Goal: Task Accomplishment & Management: Manage account settings

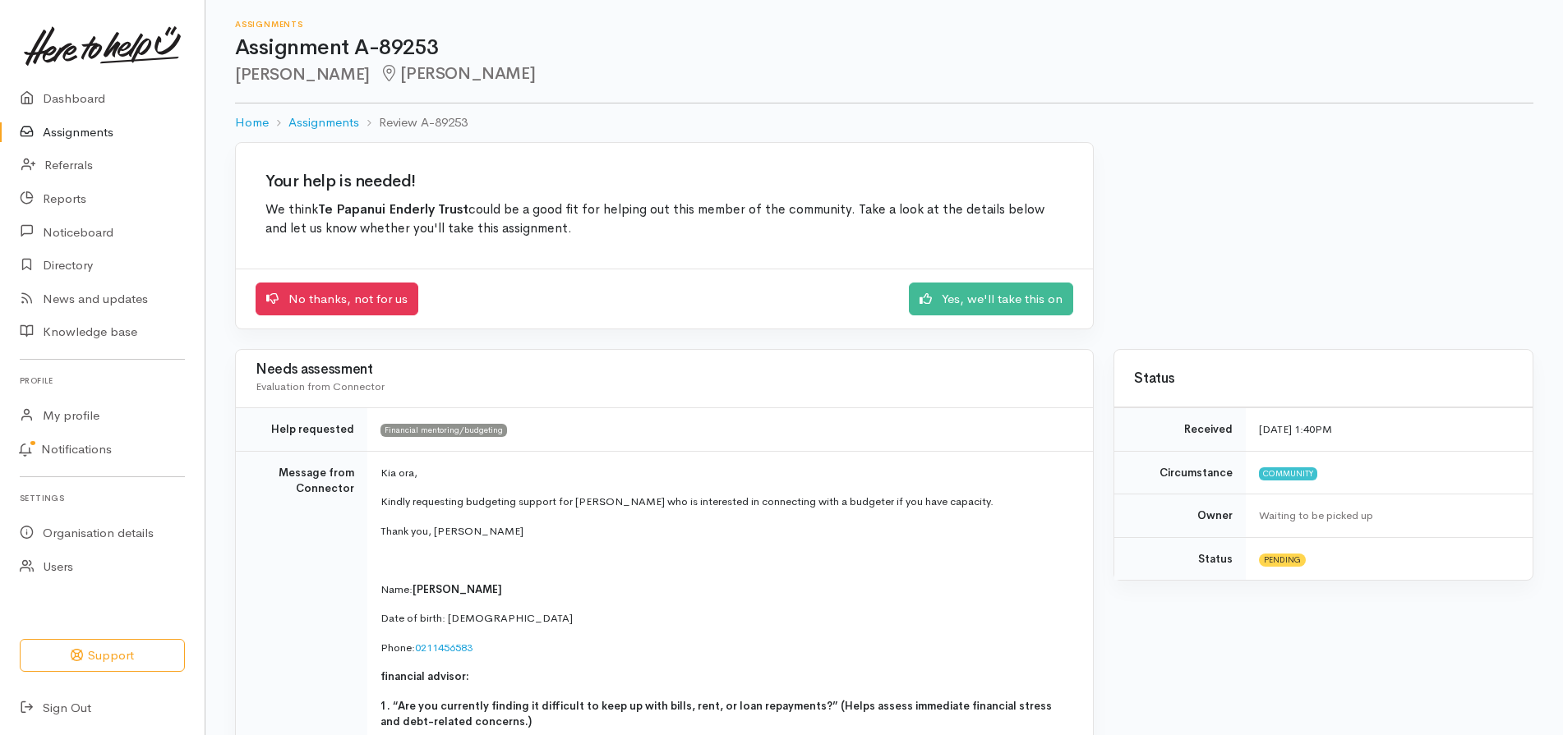
scroll to position [1413, 0]
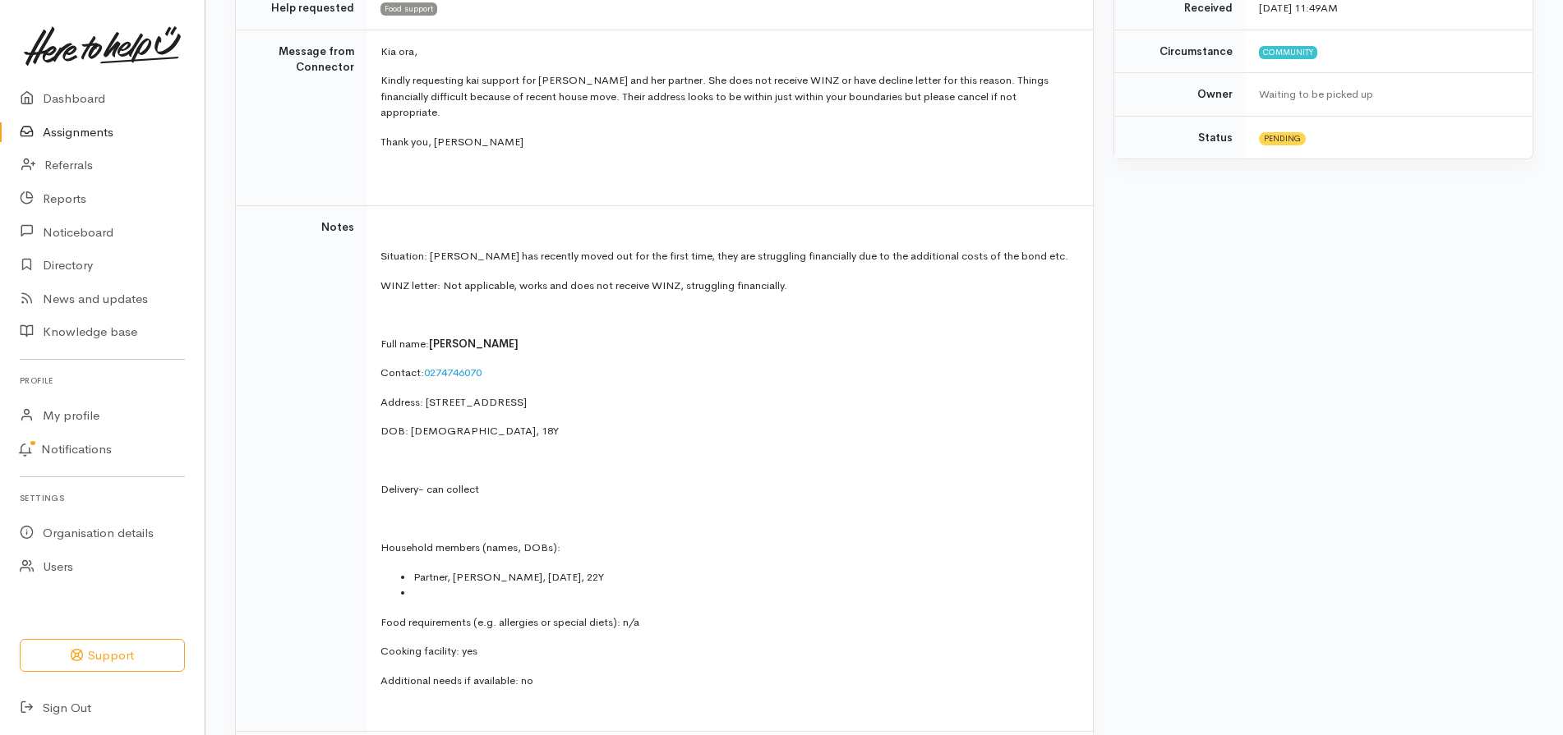
scroll to position [1315, 0]
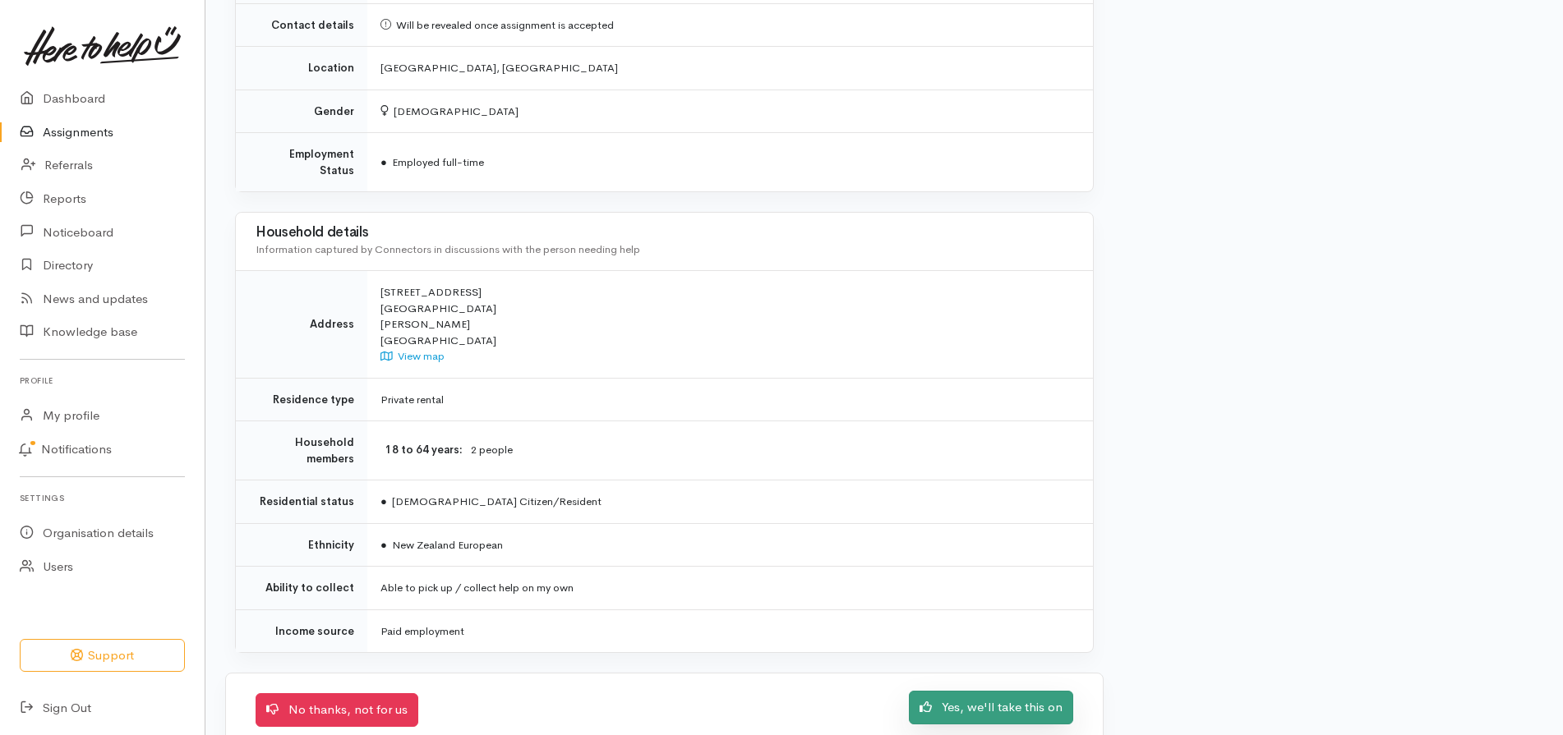
click at [1045, 691] on link "Yes, we'll take this on" at bounding box center [991, 708] width 164 height 34
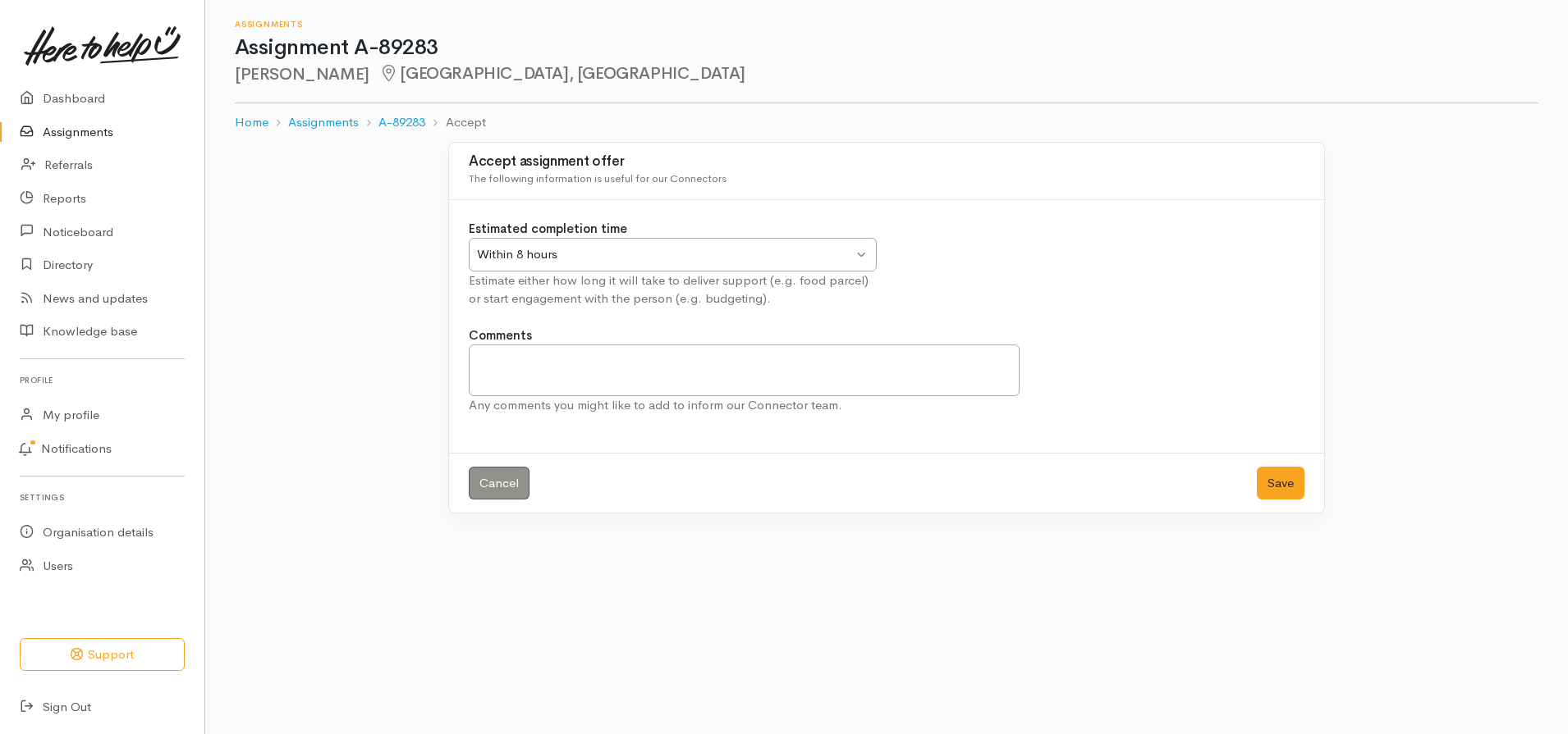
click at [862, 255] on div "Within 8 hours Within 8 hours" at bounding box center [672, 255] width 407 height 34
click at [537, 294] on div "Estimated completion time Within 8 hours Within 8 hours Within 8 hours Within 2…" at bounding box center [672, 264] width 427 height 89
click at [536, 370] on textarea "Comments" at bounding box center [743, 370] width 550 height 52
type textarea "We will deliver"
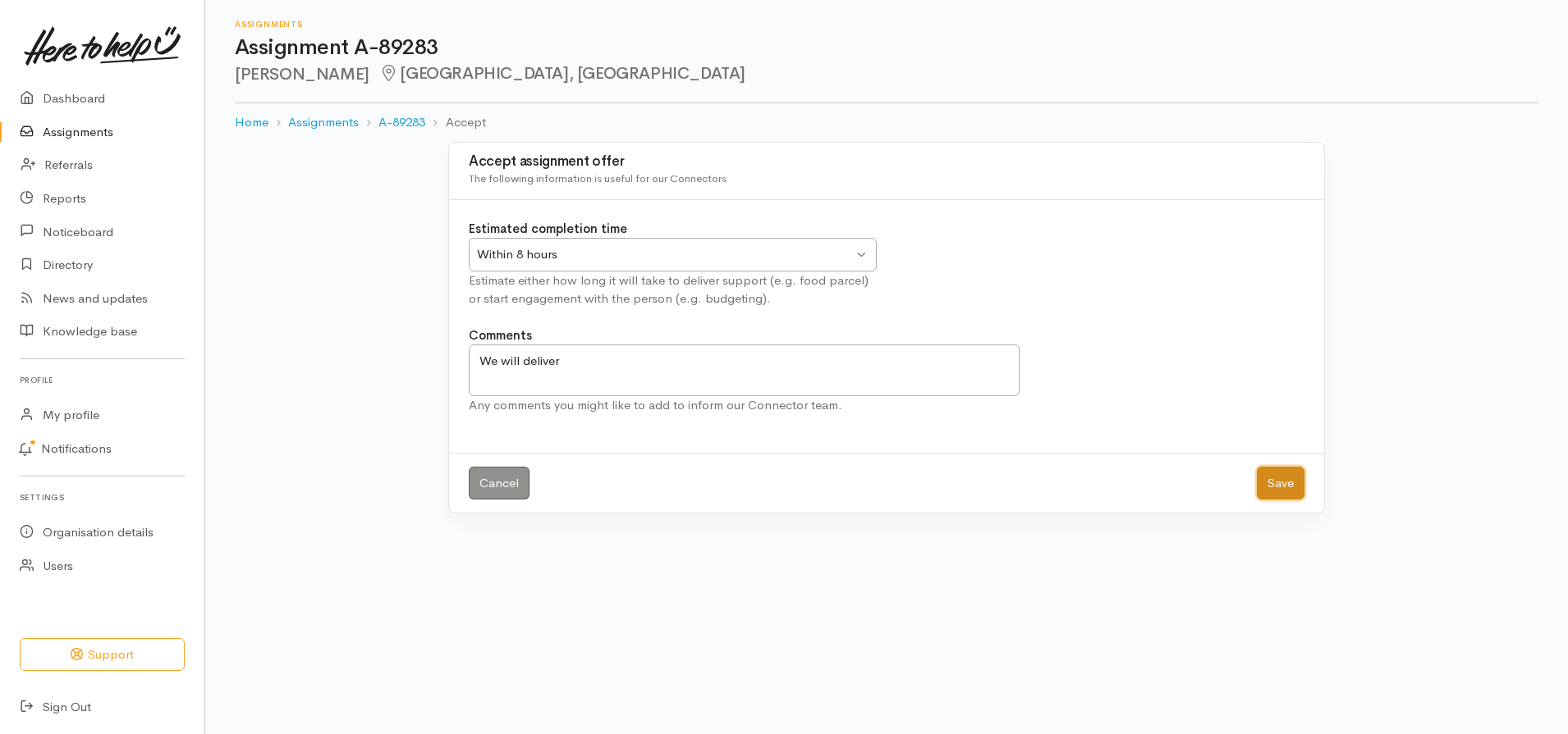
click at [1271, 484] on button "Save" at bounding box center [1280, 484] width 48 height 34
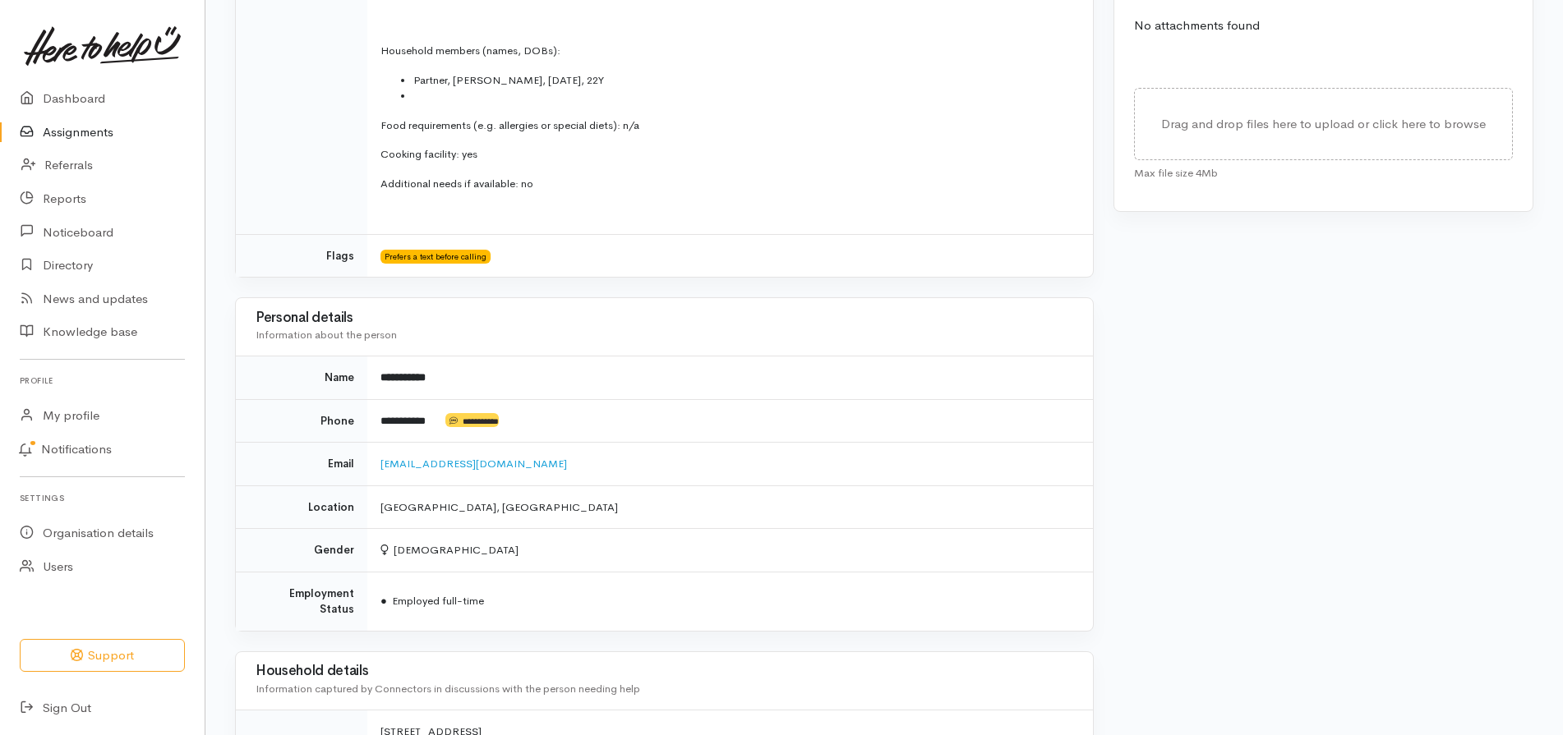
scroll to position [830, 0]
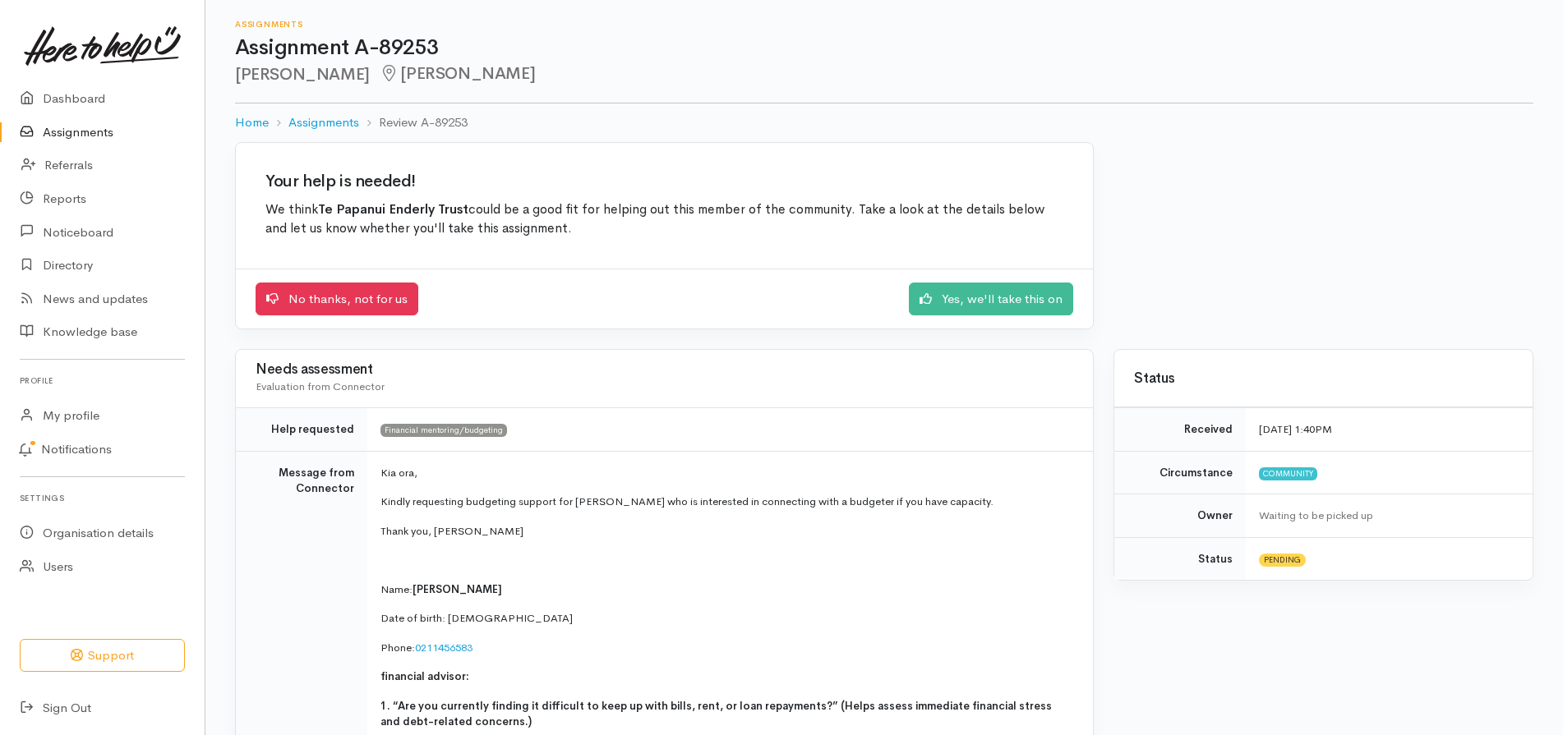
scroll to position [1413, 0]
